Goal: Task Accomplishment & Management: Use online tool/utility

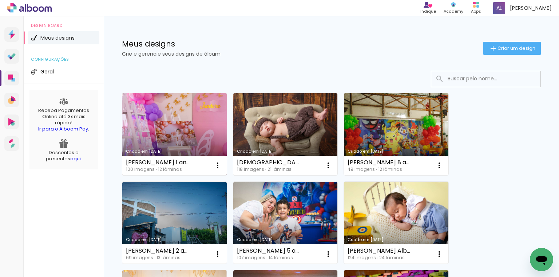
click at [178, 124] on link "Criado em [DATE]" at bounding box center [174, 134] width 104 height 82
click at [0, 0] on neon-animated-pages "Confirmar Cancelar" at bounding box center [0, 0] width 0 height 0
